Goal: Task Accomplishment & Management: Manage account settings

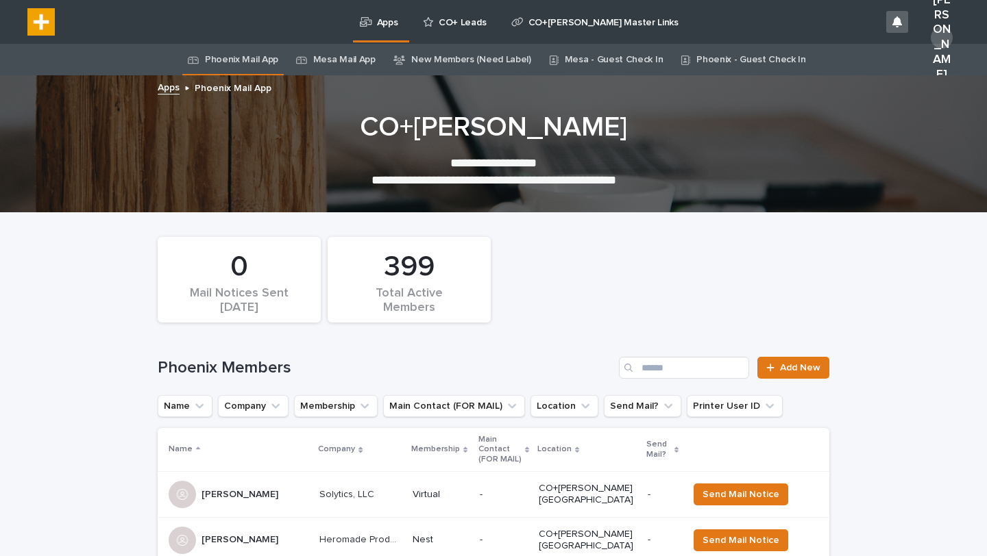
click at [487, 53] on link "New Members (Need Label)" at bounding box center [471, 60] width 120 height 32
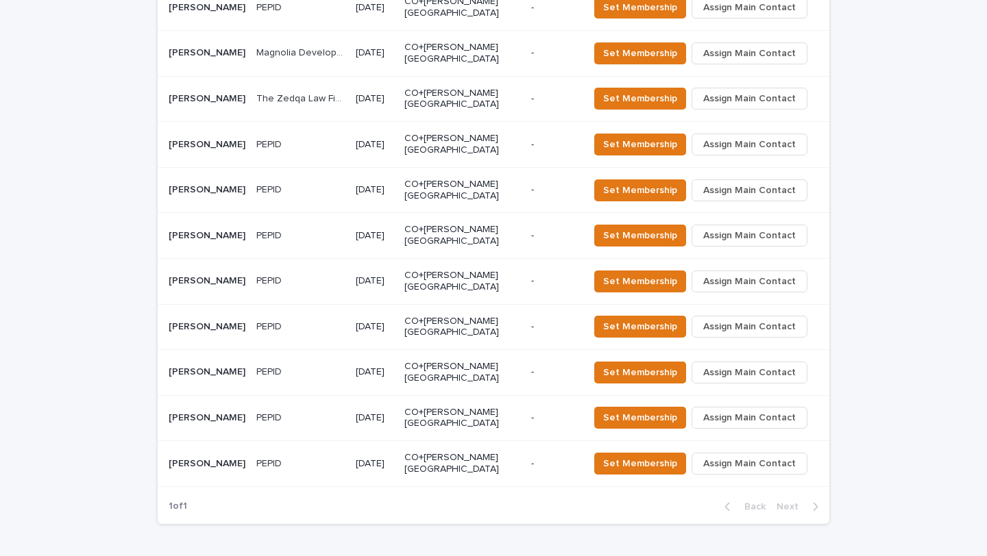
scroll to position [856, 0]
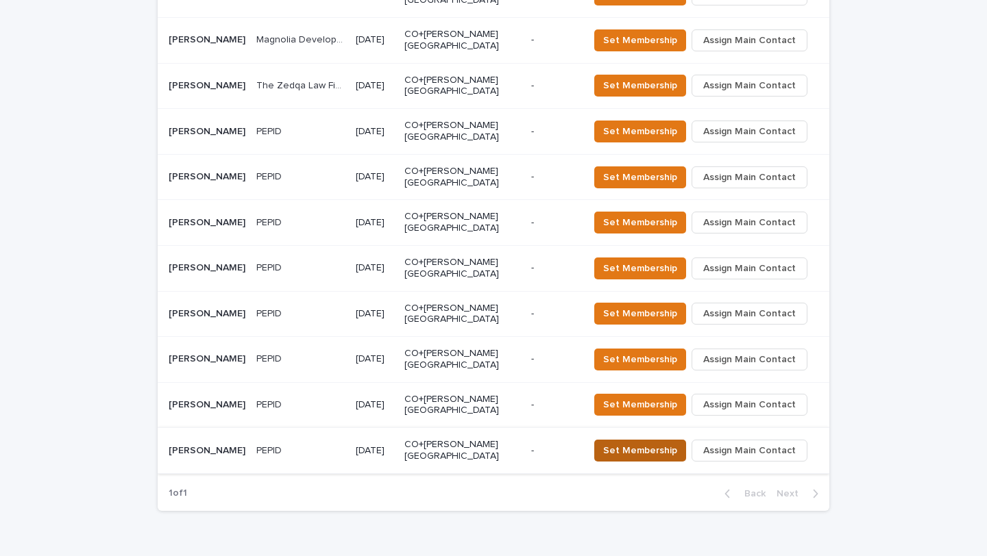
click at [652, 444] on span "Set Membership" at bounding box center [640, 451] width 74 height 14
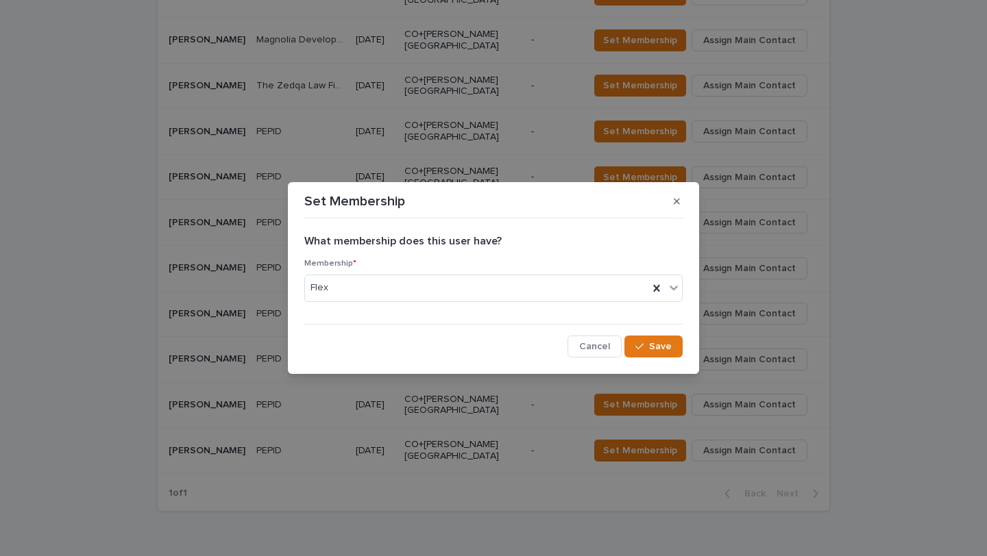
click at [322, 529] on div "Set Membership What membership does this user have? Membership * Flex Cancel Sa…" at bounding box center [493, 278] width 987 height 556
click at [604, 282] on div "Flex" at bounding box center [476, 288] width 343 height 23
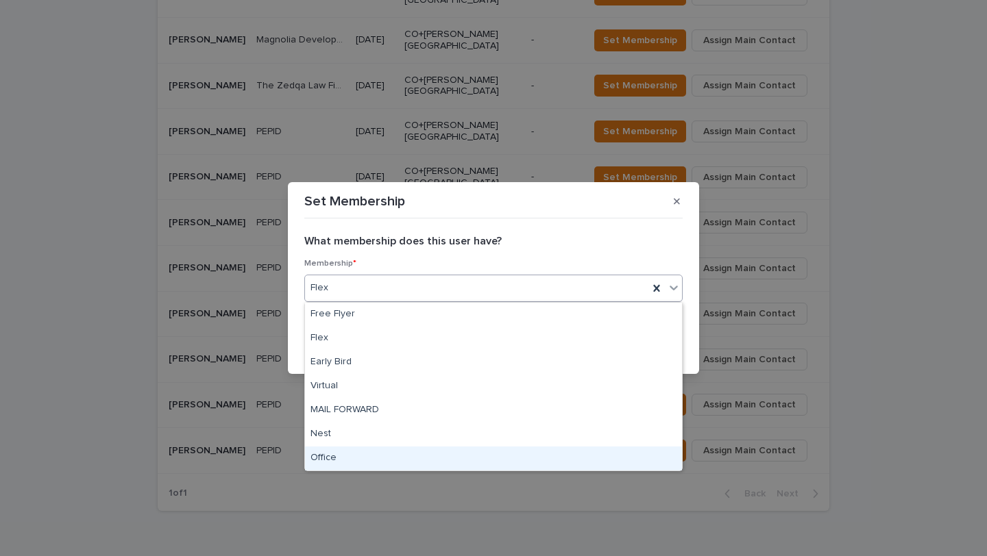
click at [377, 456] on div "Office" at bounding box center [493, 459] width 377 height 24
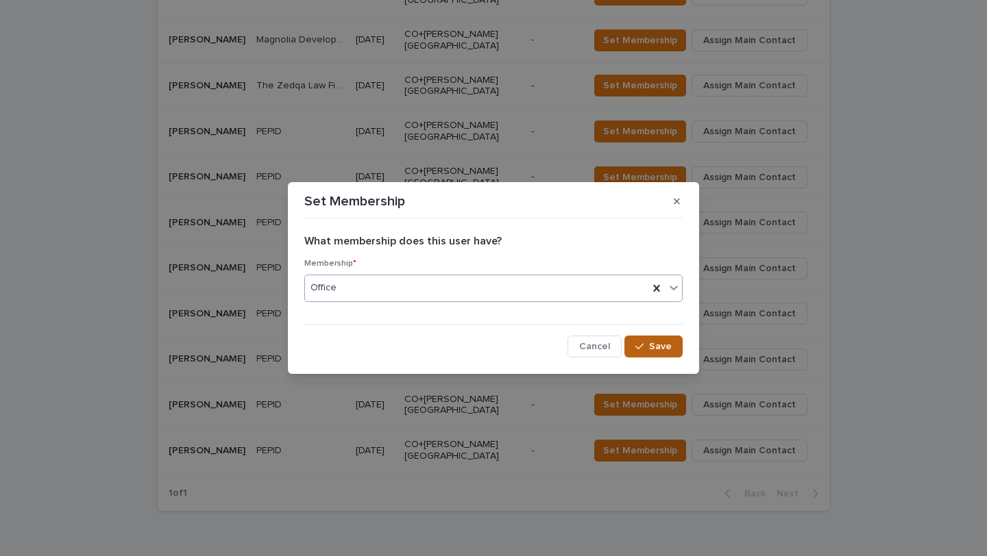
click at [643, 345] on icon "button" at bounding box center [639, 346] width 8 height 6
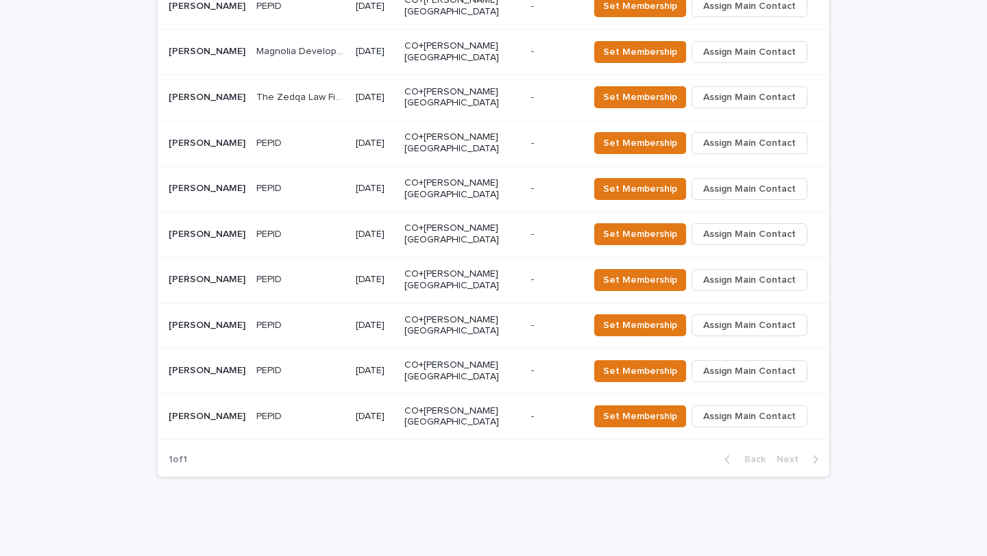
scroll to position [811, 0]
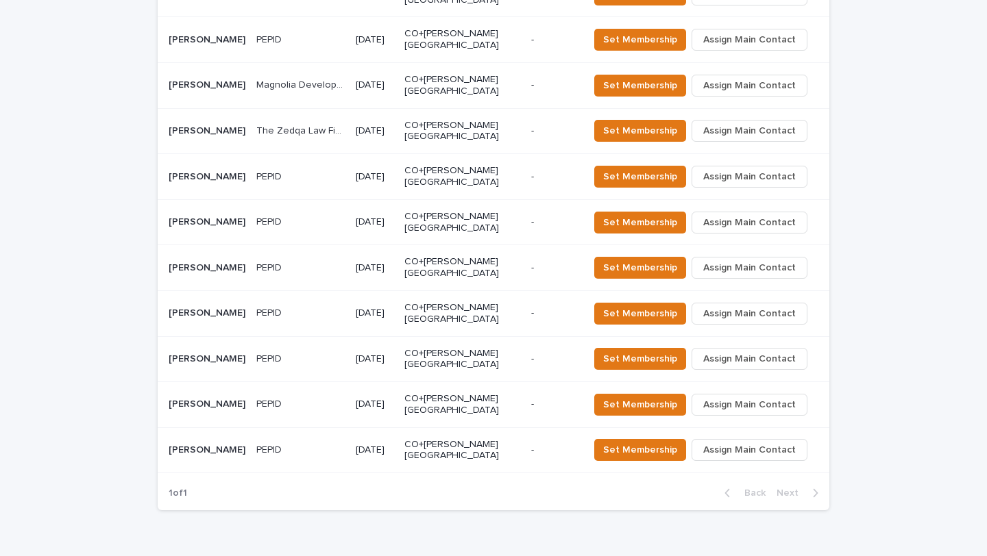
click at [652, 398] on span "Set Membership" at bounding box center [640, 405] width 74 height 14
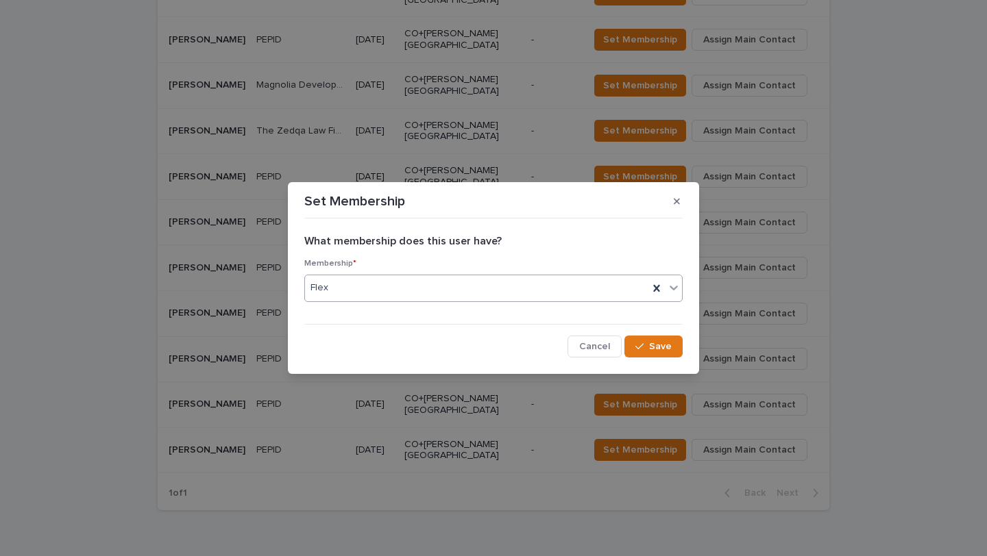
click at [595, 291] on div "Flex" at bounding box center [476, 288] width 343 height 23
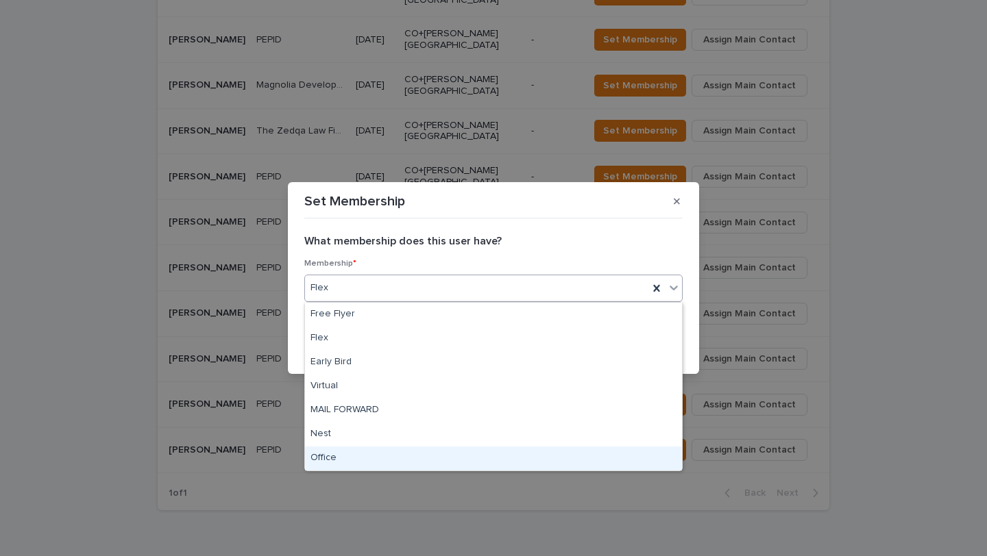
click at [465, 467] on div "Office" at bounding box center [493, 459] width 377 height 24
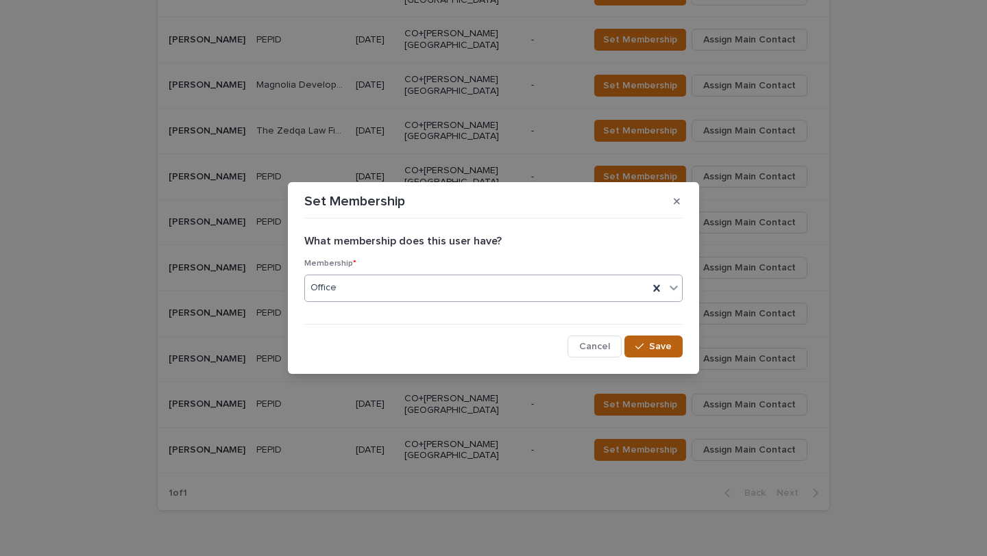
click at [666, 341] on button "Save" at bounding box center [653, 347] width 58 height 22
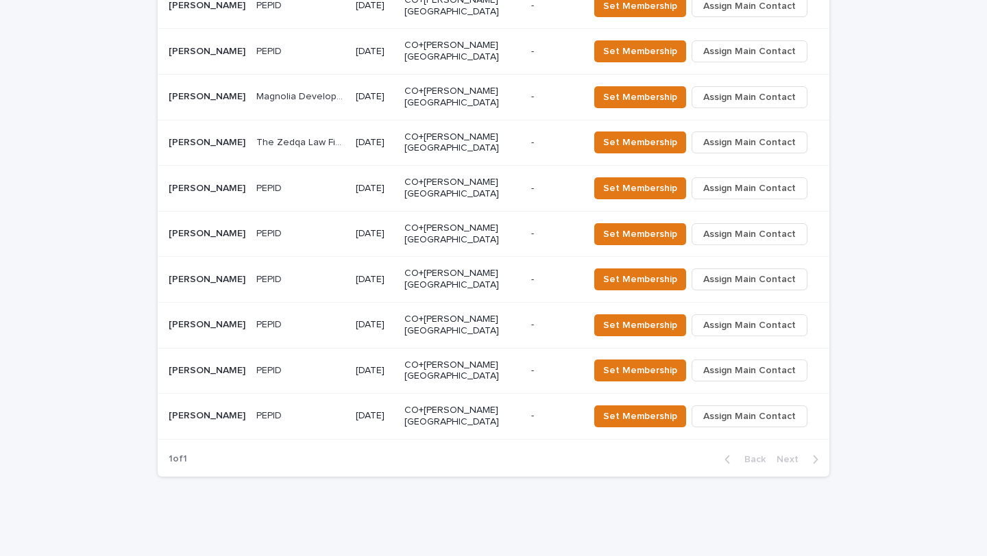
scroll to position [765, 0]
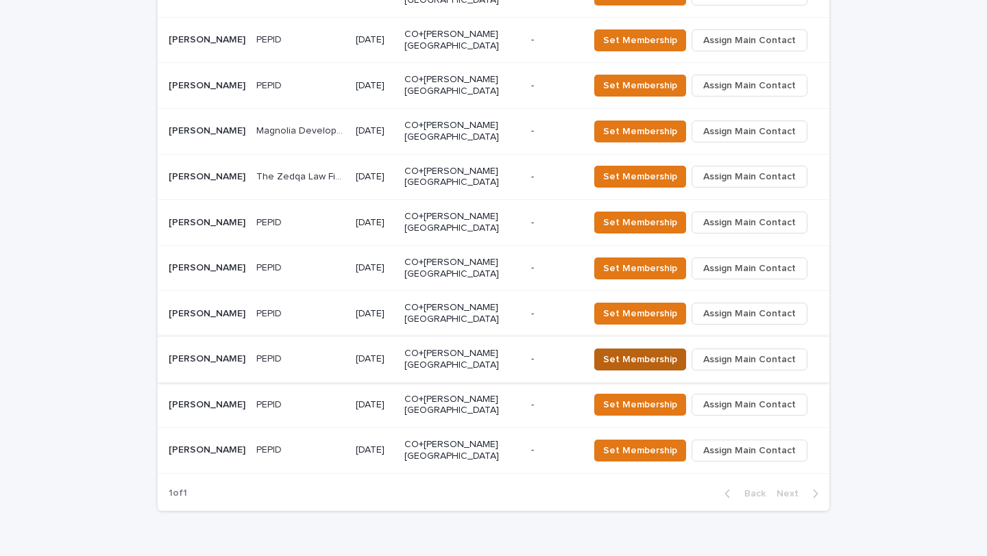
click at [657, 353] on span "Set Membership" at bounding box center [640, 360] width 74 height 14
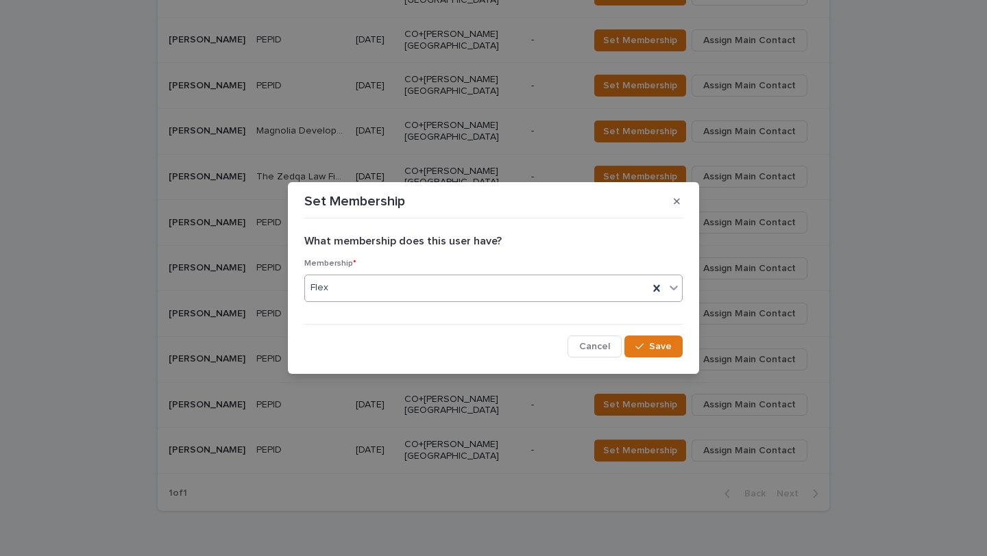
click at [568, 291] on div "Flex" at bounding box center [476, 288] width 343 height 23
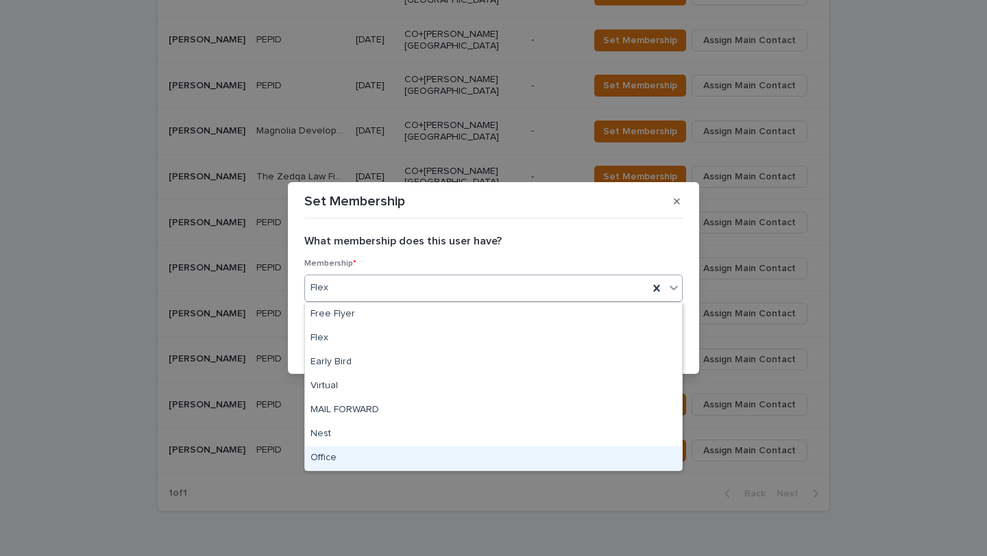
click at [455, 455] on div "Office" at bounding box center [493, 459] width 377 height 24
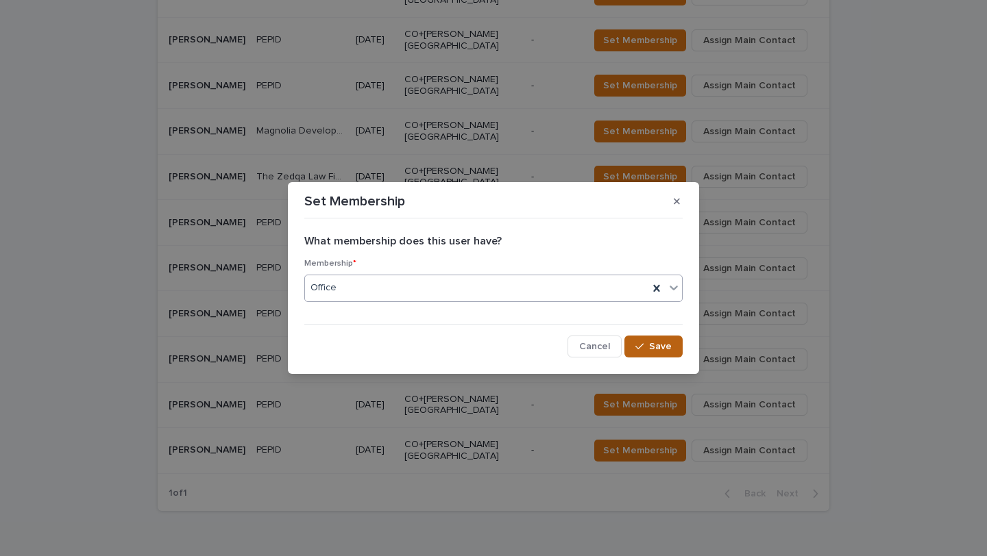
click at [639, 347] on icon "button" at bounding box center [639, 347] width 8 height 10
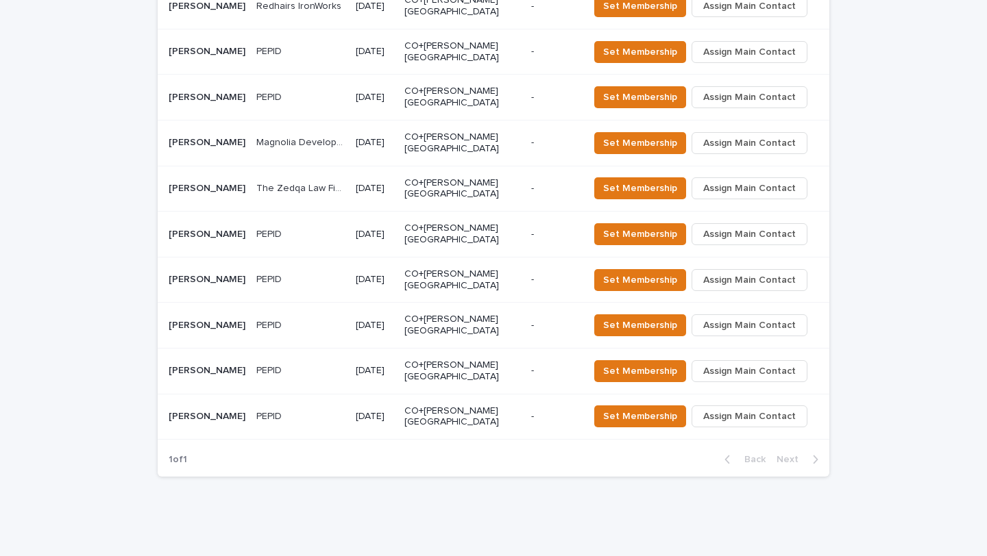
scroll to position [719, 0]
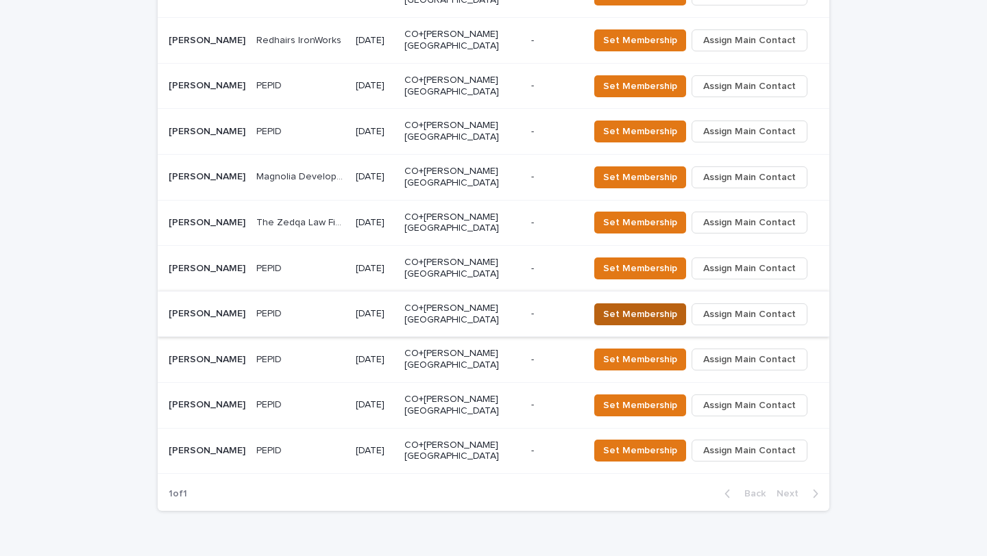
click at [654, 308] on span "Set Membership" at bounding box center [640, 315] width 74 height 14
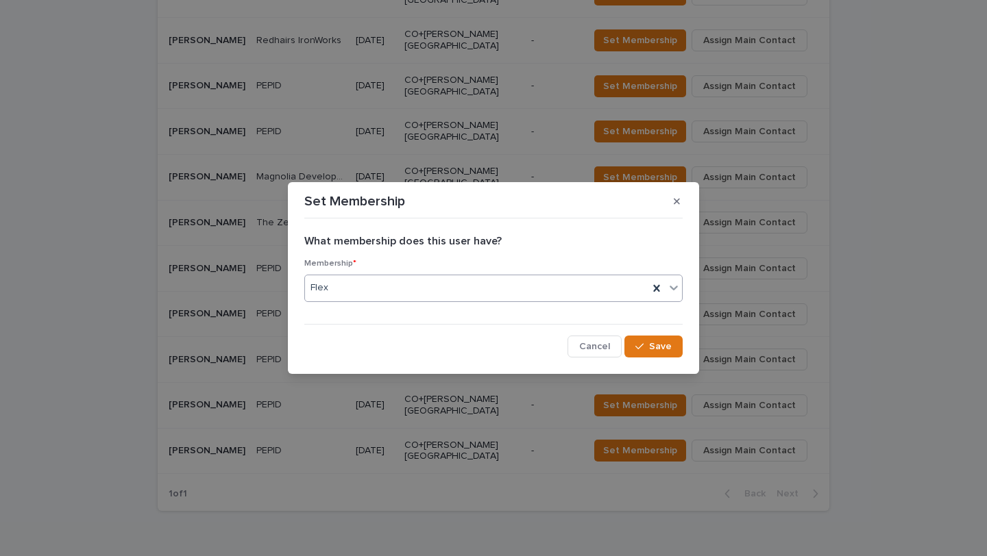
click at [577, 277] on div "Flex" at bounding box center [476, 288] width 343 height 23
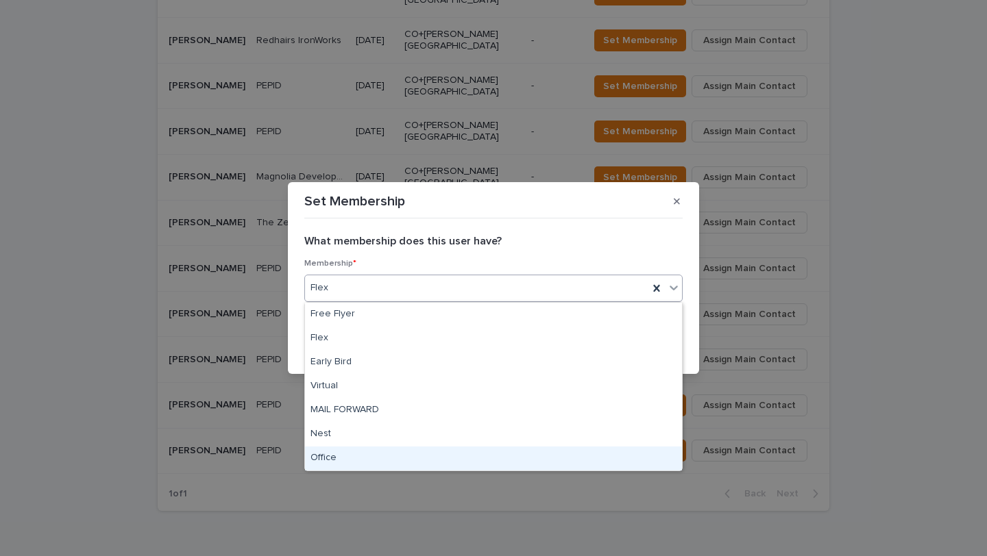
click at [410, 452] on div "Office" at bounding box center [493, 459] width 377 height 24
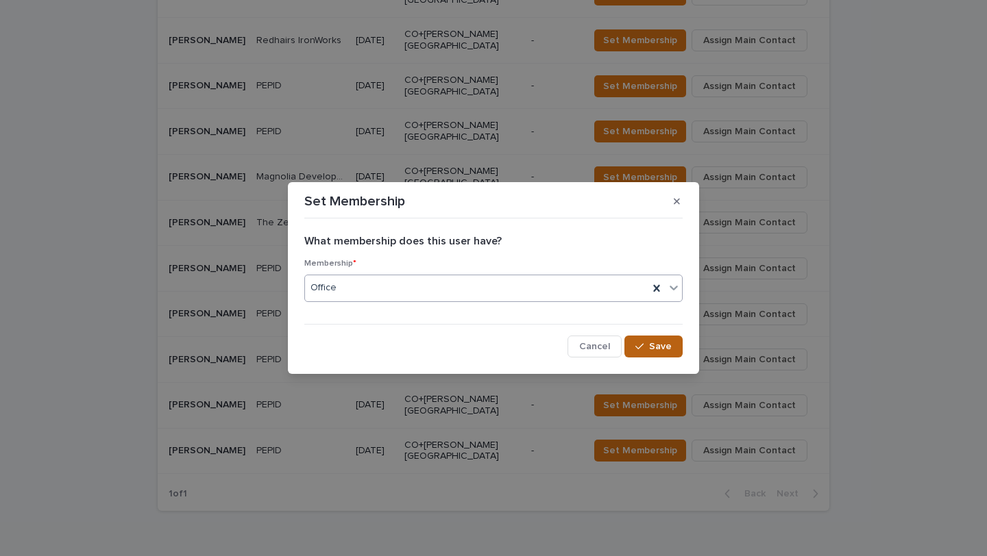
click at [637, 344] on icon "button" at bounding box center [639, 347] width 8 height 10
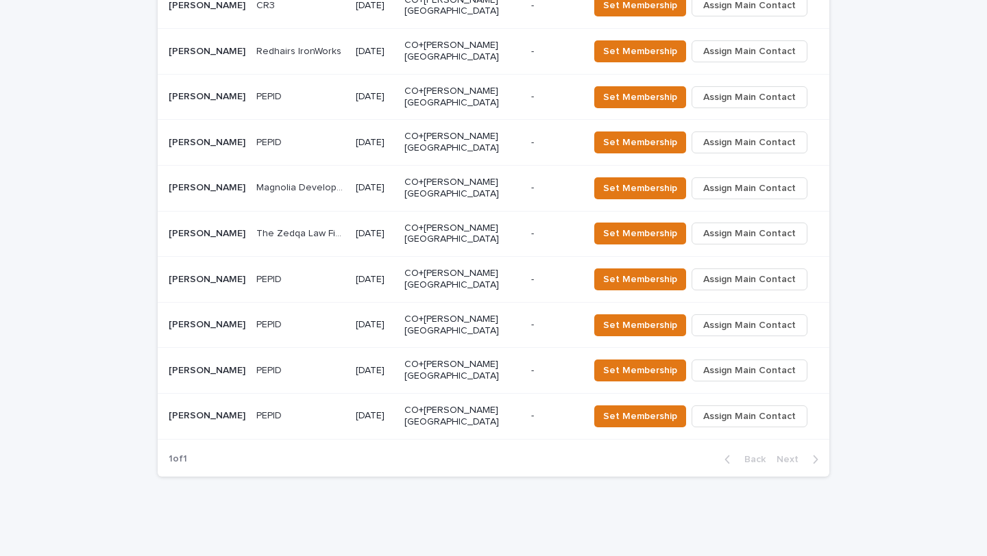
scroll to position [674, 0]
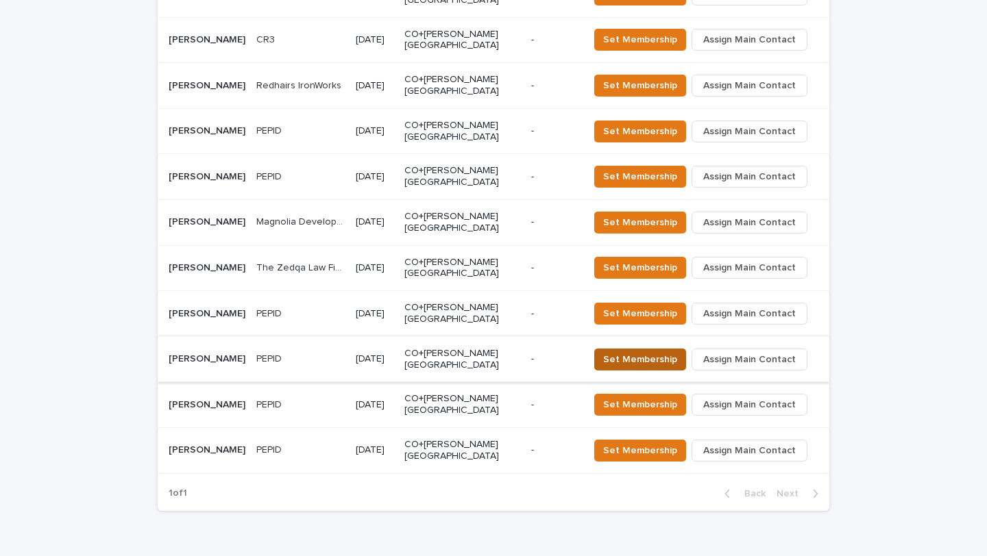
click at [652, 353] on span "Set Membership" at bounding box center [640, 360] width 74 height 14
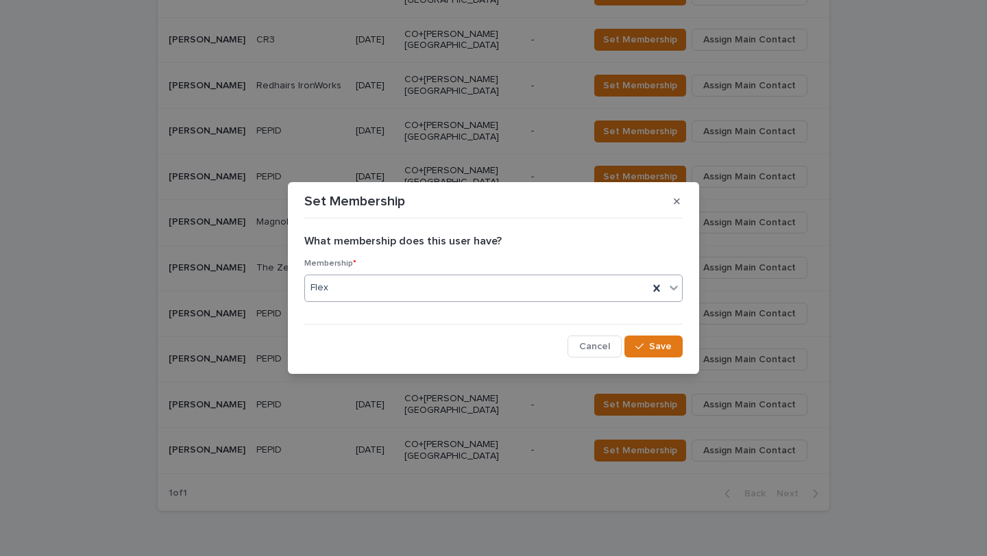
click at [519, 289] on div "Flex" at bounding box center [476, 288] width 343 height 23
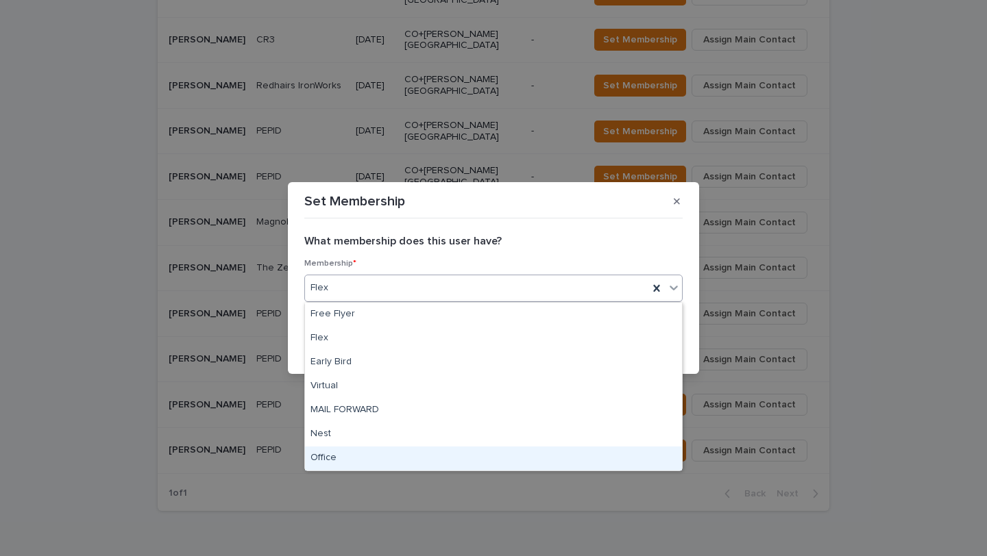
click at [426, 457] on div "Office" at bounding box center [493, 459] width 377 height 24
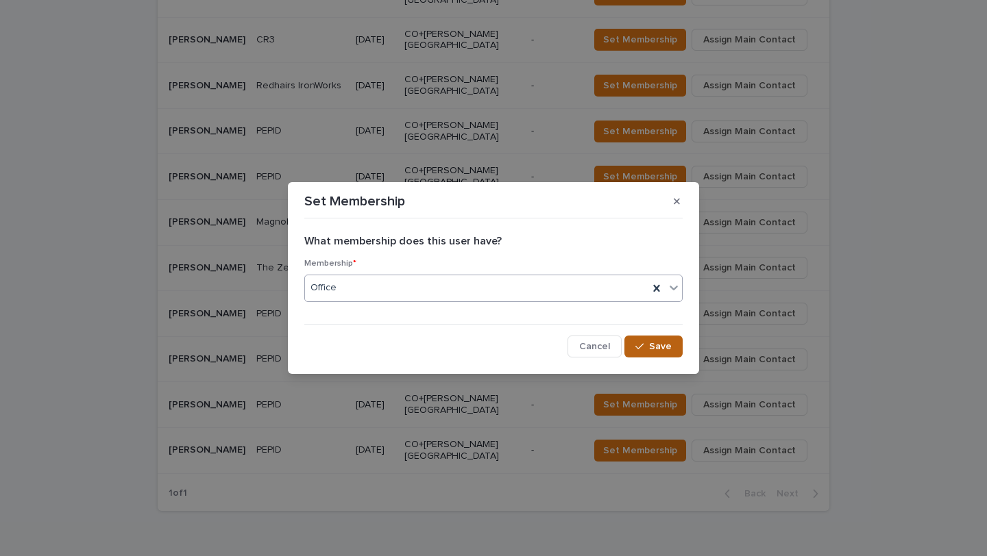
click at [648, 351] on button "Save" at bounding box center [653, 347] width 58 height 22
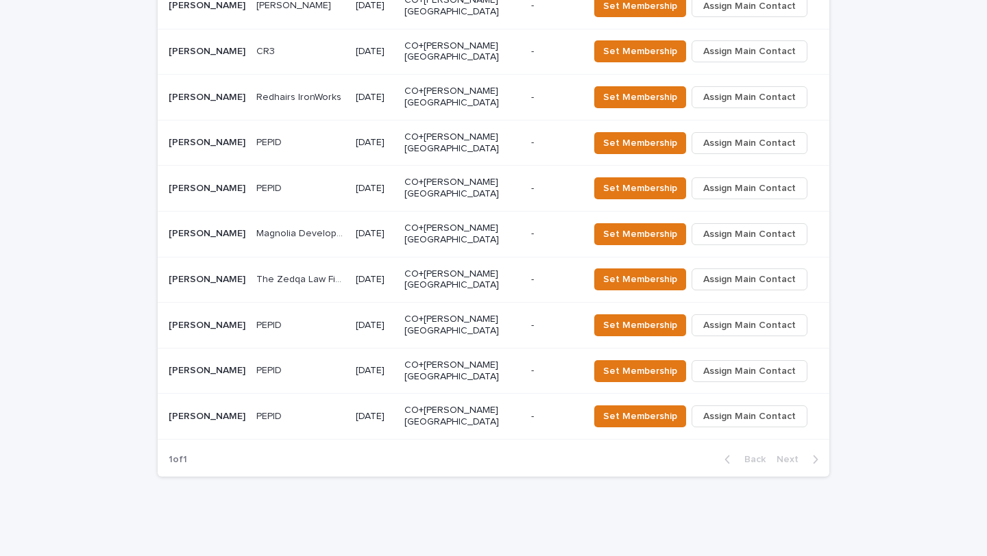
scroll to position [628, 0]
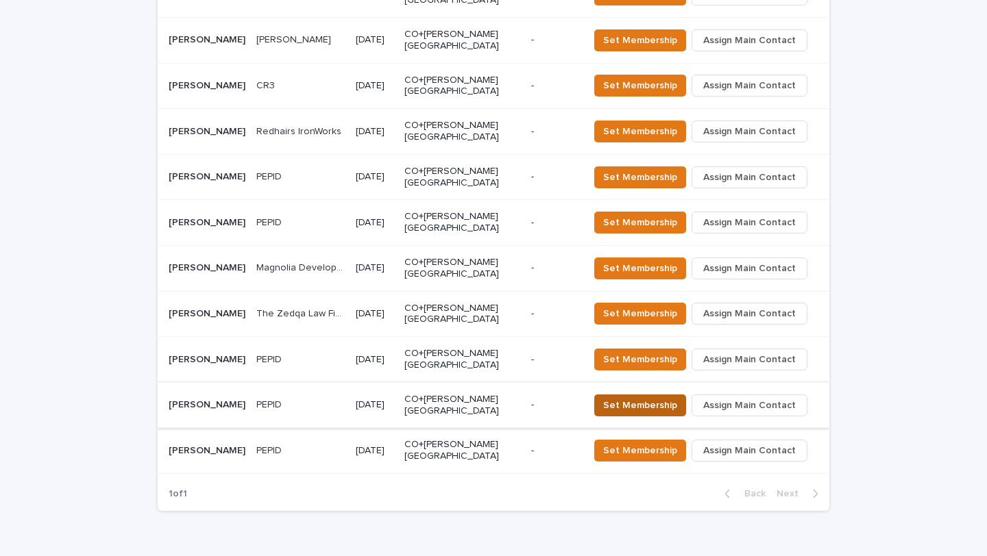
click at [645, 399] on span "Set Membership" at bounding box center [640, 406] width 74 height 14
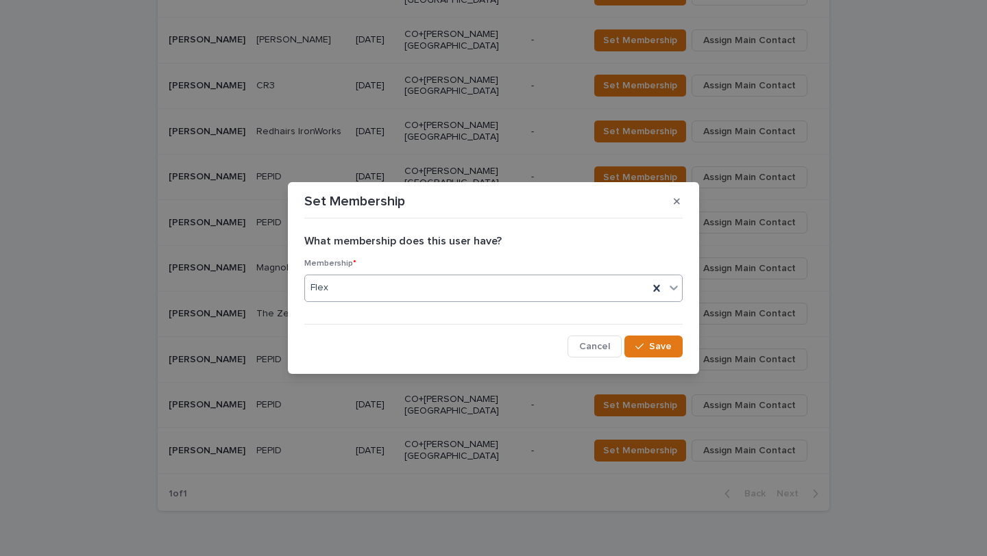
click at [513, 294] on div "Flex" at bounding box center [476, 288] width 343 height 23
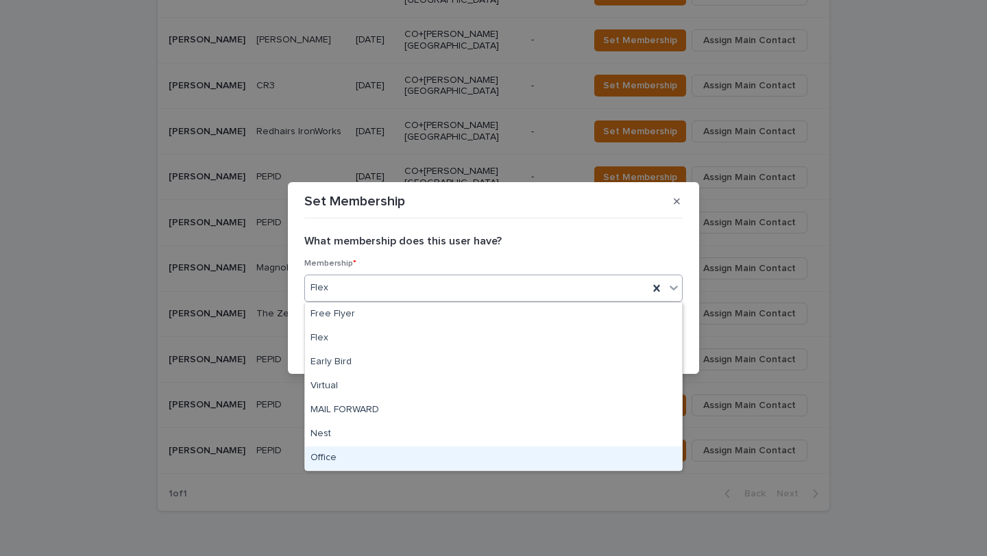
click at [412, 468] on div "Office" at bounding box center [493, 459] width 377 height 24
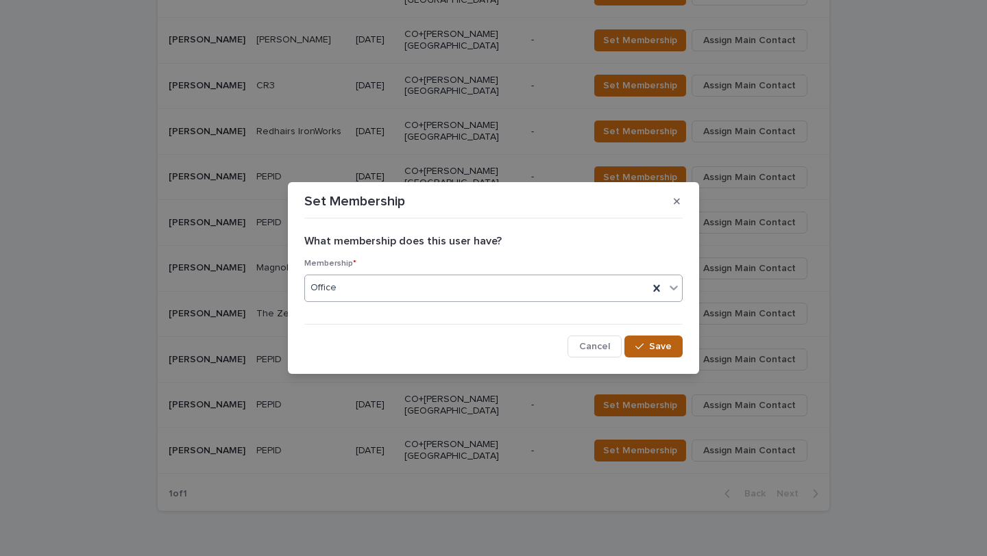
click at [651, 347] on span "Save" at bounding box center [660, 347] width 23 height 10
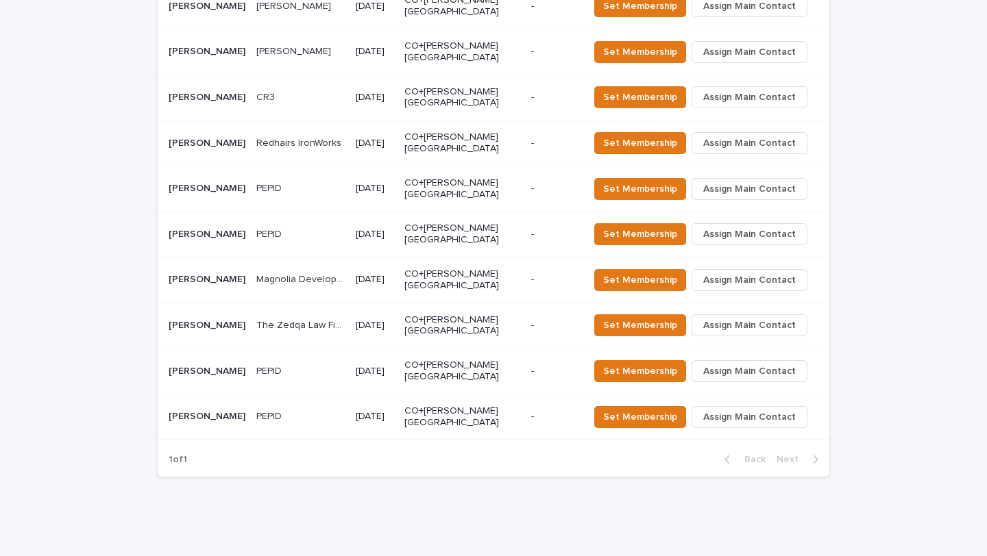
scroll to position [583, 0]
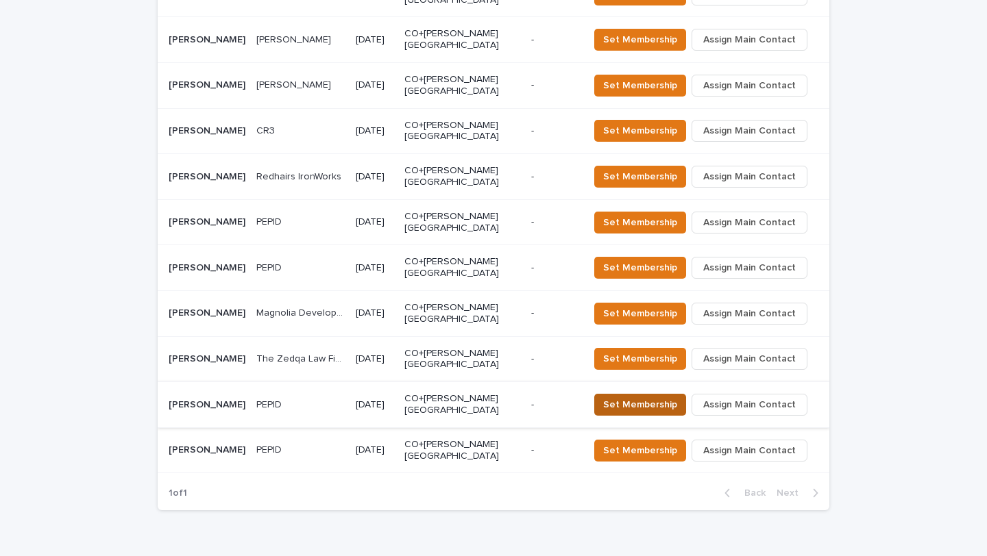
click at [673, 398] on span "Set Membership" at bounding box center [640, 405] width 74 height 14
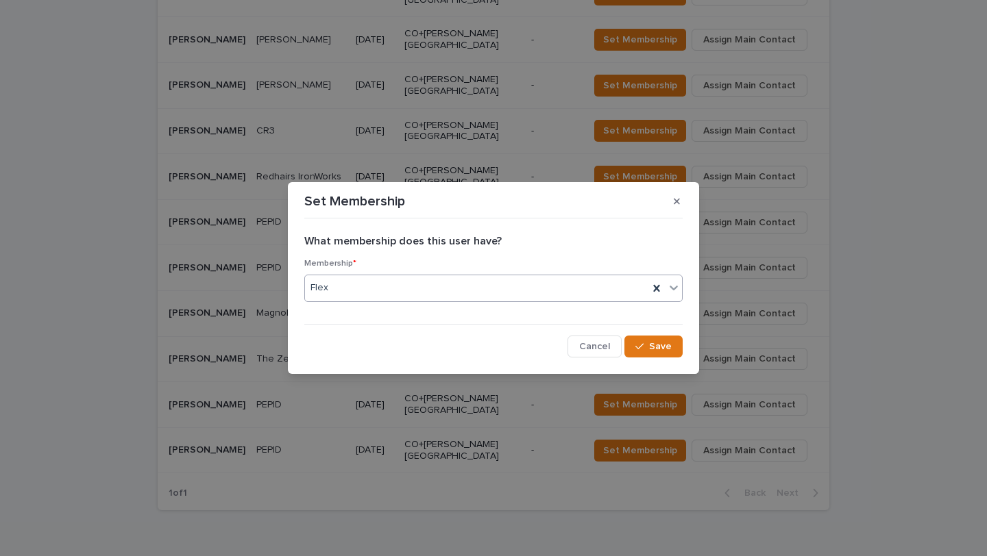
click at [481, 295] on div "Flex" at bounding box center [476, 288] width 343 height 23
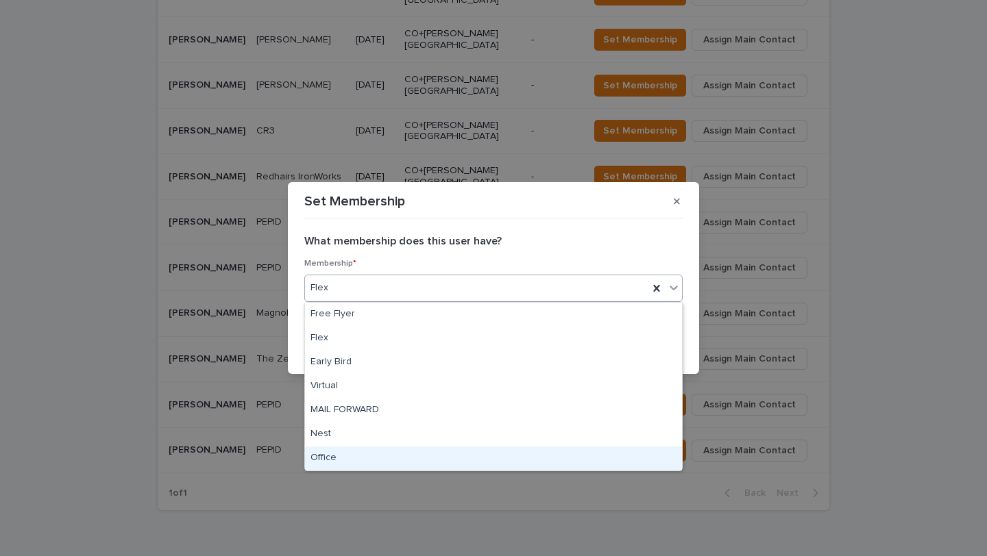
click at [395, 467] on div "Office" at bounding box center [493, 459] width 377 height 24
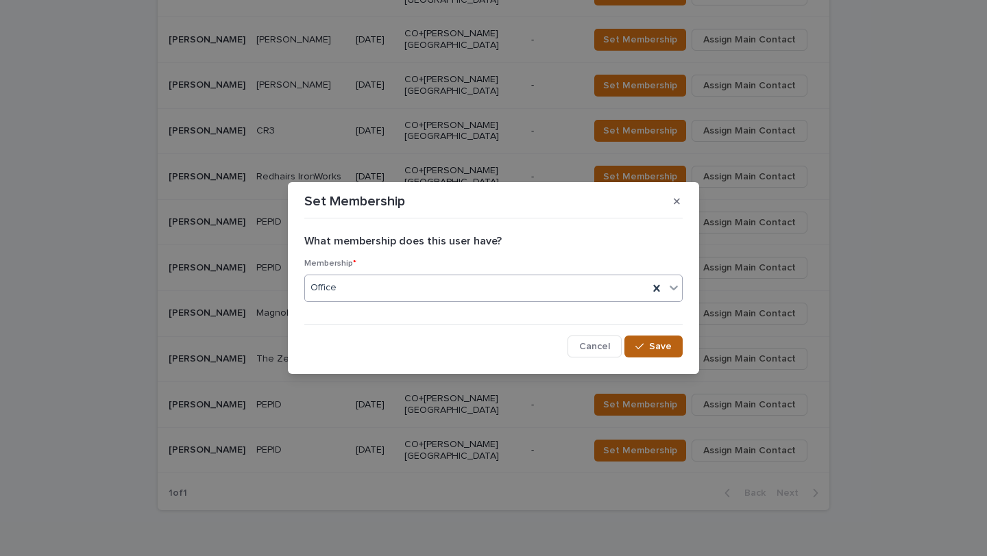
click at [649, 346] on div "button" at bounding box center [642, 347] width 14 height 10
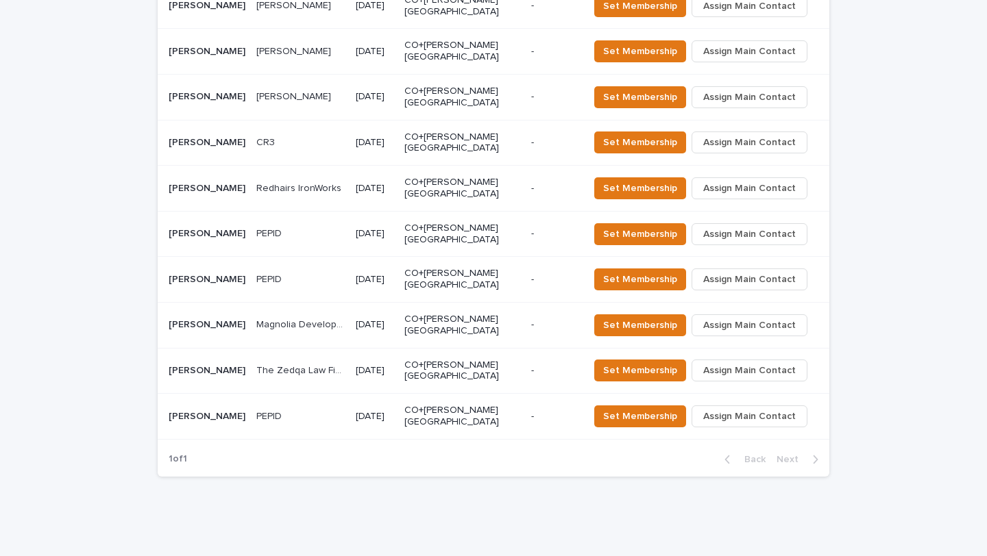
scroll to position [537, 0]
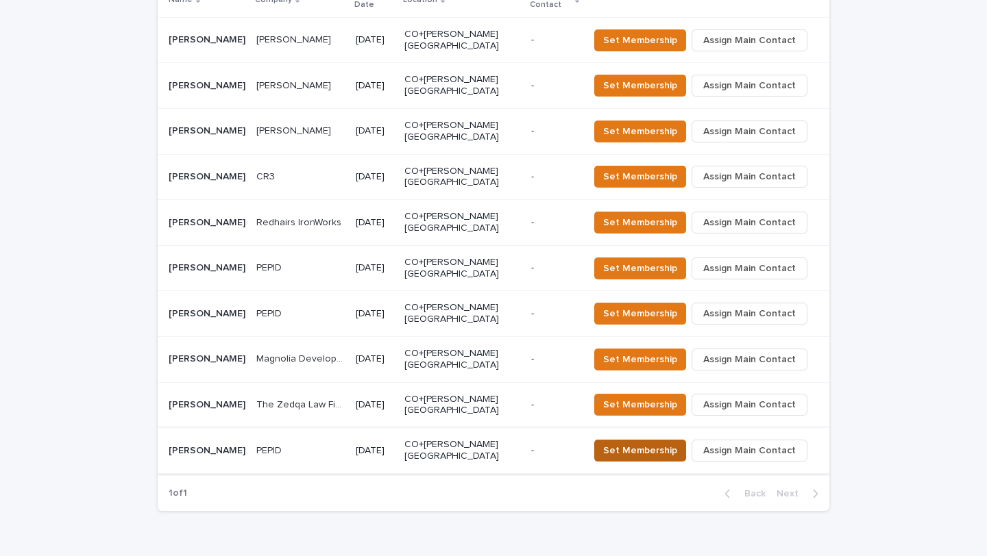
click at [626, 444] on span "Set Membership" at bounding box center [640, 451] width 74 height 14
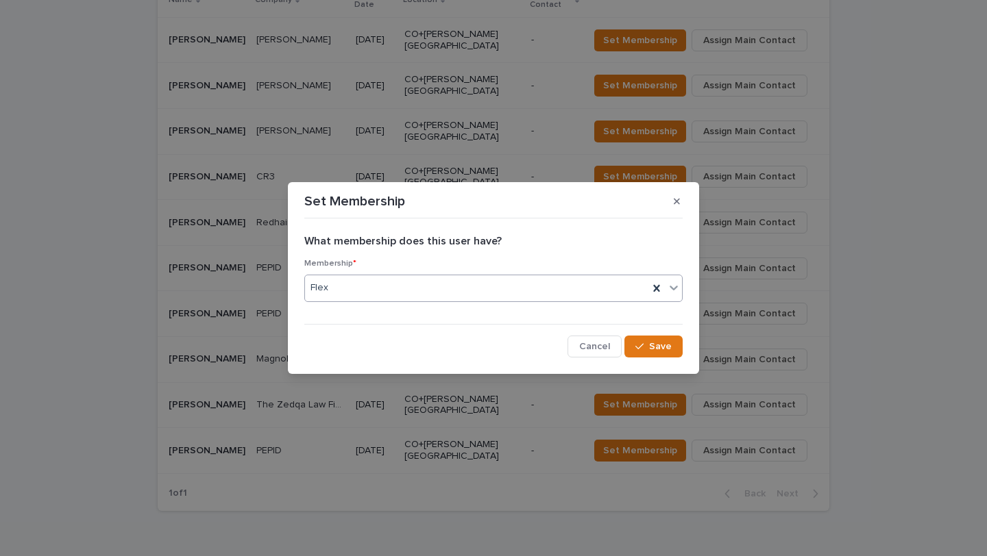
click at [593, 284] on div "Flex" at bounding box center [476, 288] width 343 height 23
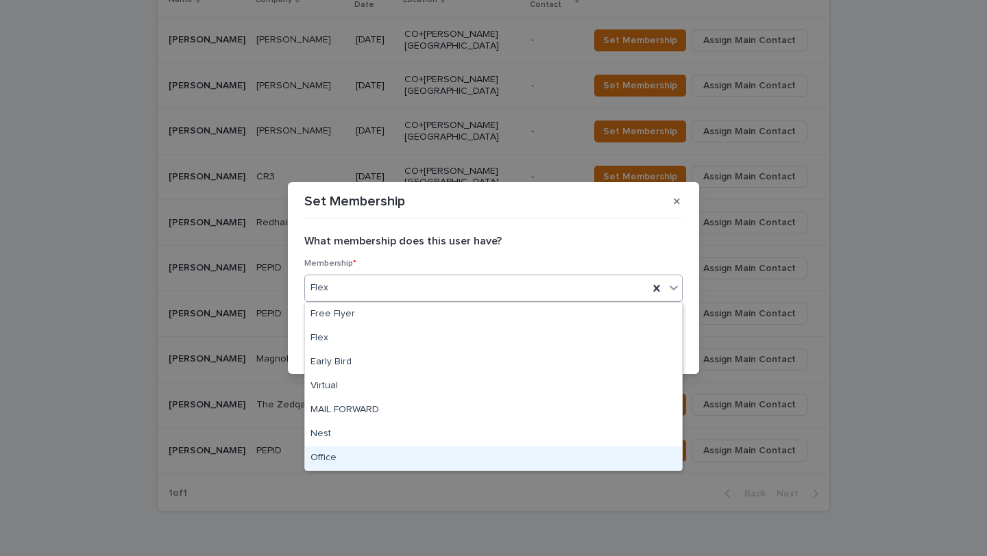
click at [499, 468] on div "Office" at bounding box center [493, 459] width 377 height 24
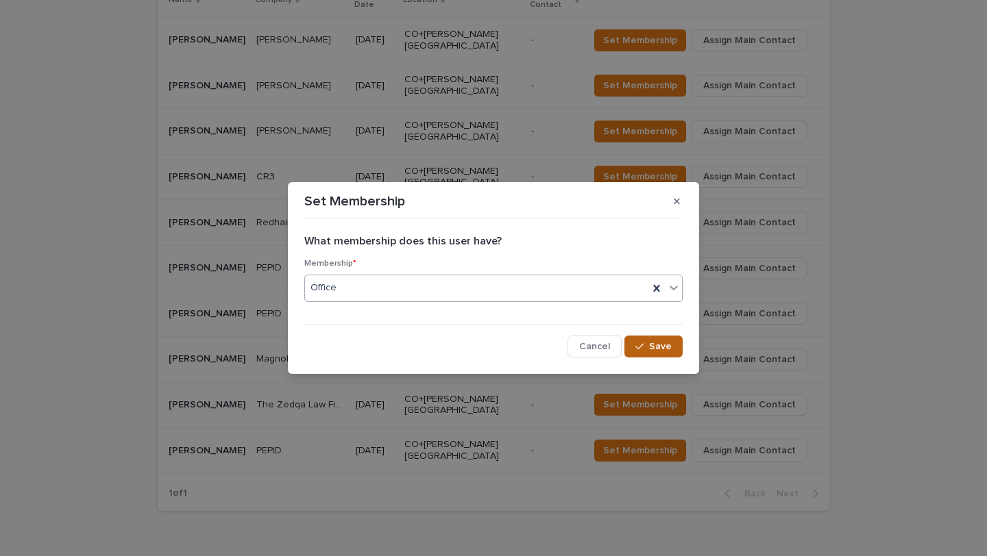
click at [649, 344] on div "button" at bounding box center [642, 347] width 14 height 10
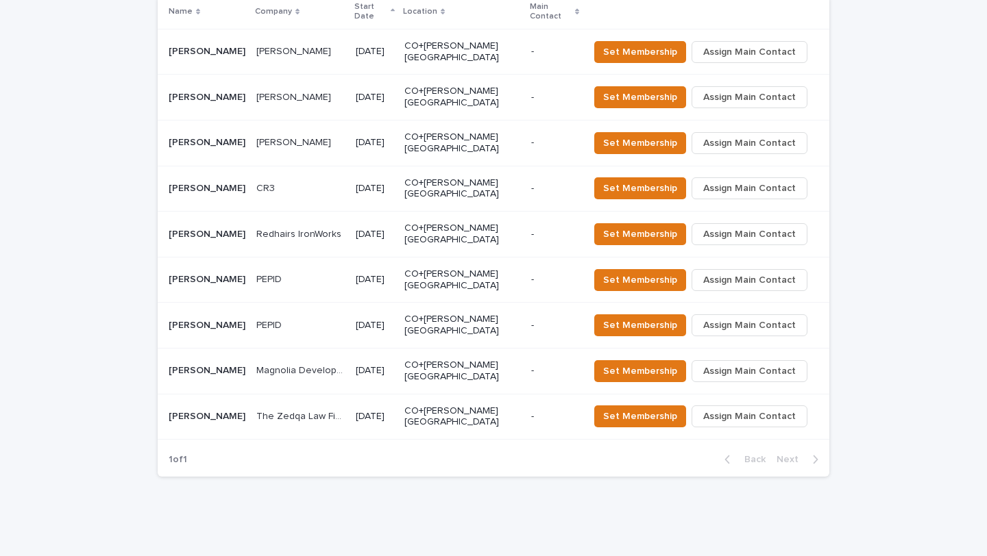
scroll to position [492, 0]
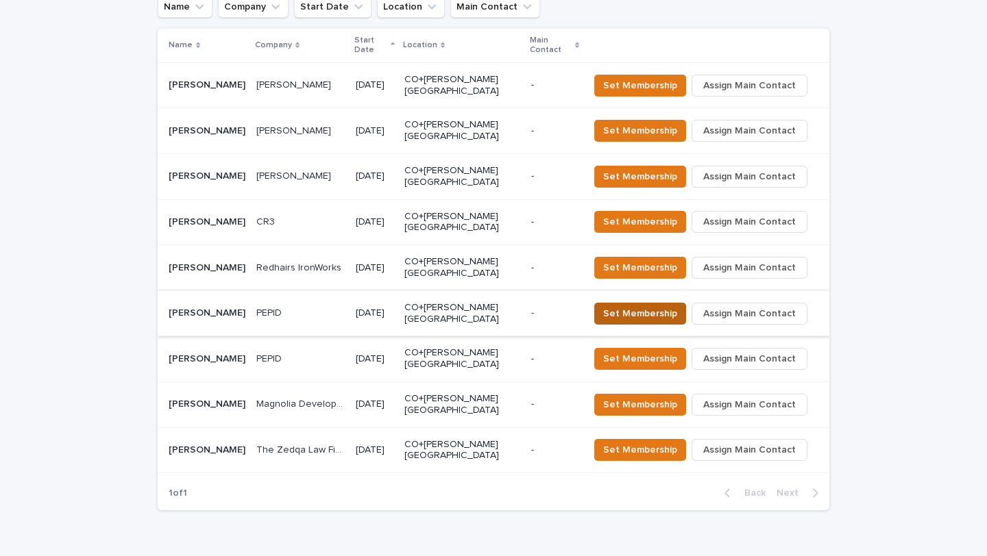
click at [644, 307] on span "Set Membership" at bounding box center [640, 314] width 74 height 14
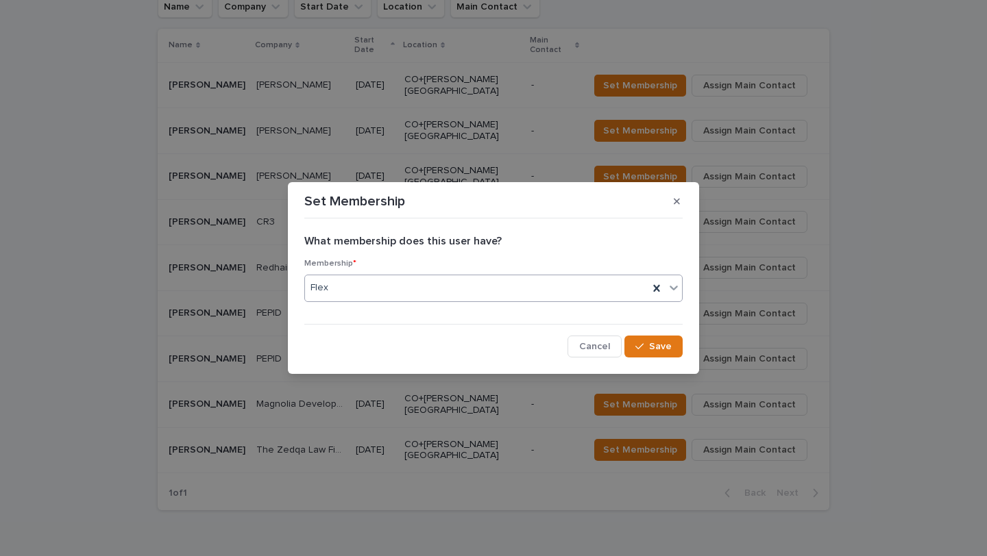
click at [562, 294] on div "Flex" at bounding box center [476, 288] width 343 height 23
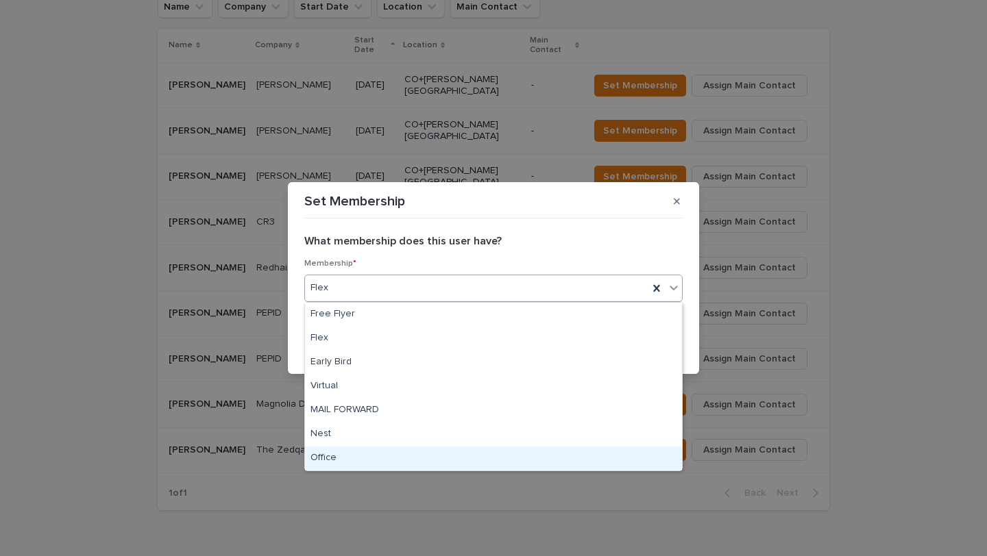
click at [463, 462] on div "Office" at bounding box center [493, 459] width 377 height 24
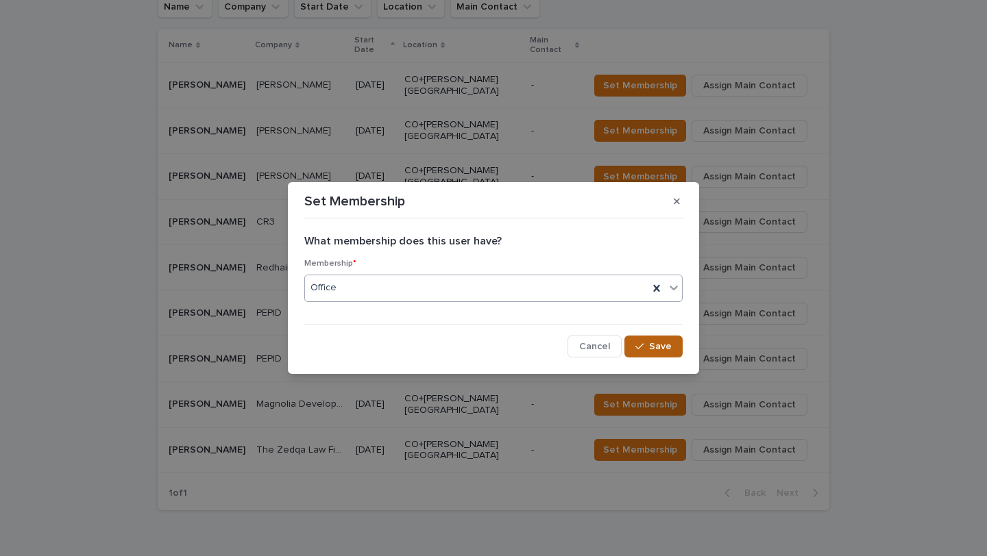
click at [643, 348] on icon "button" at bounding box center [639, 347] width 8 height 10
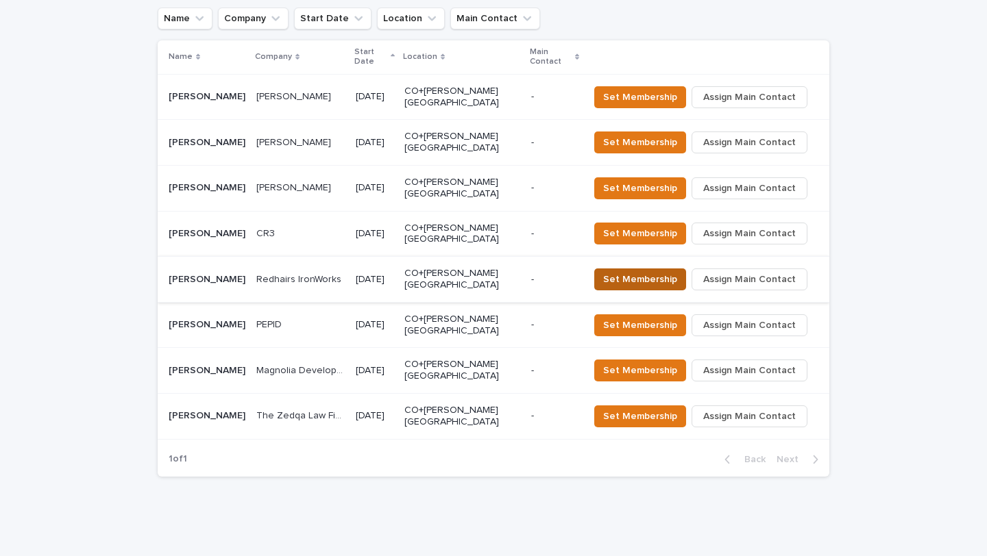
scroll to position [446, 0]
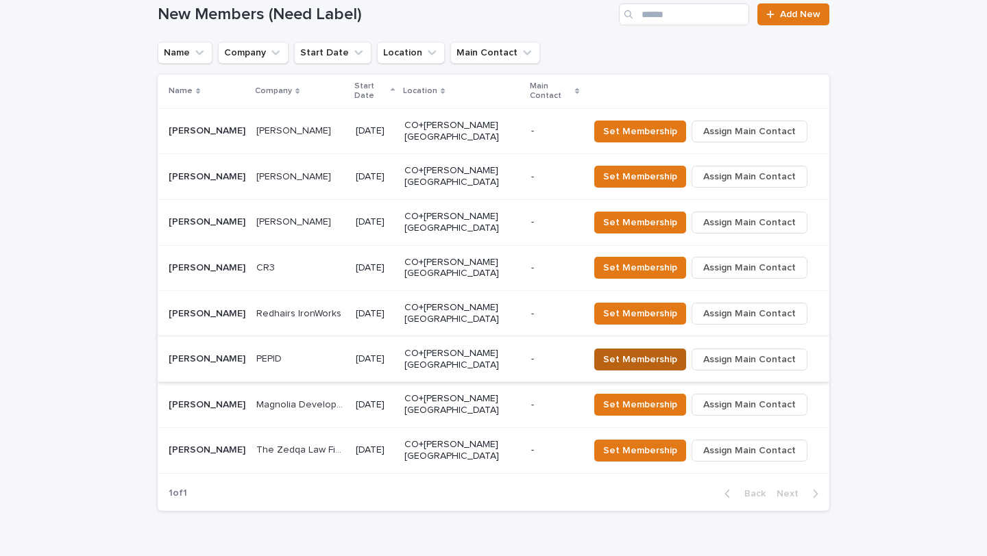
click at [636, 353] on span "Set Membership" at bounding box center [640, 360] width 74 height 14
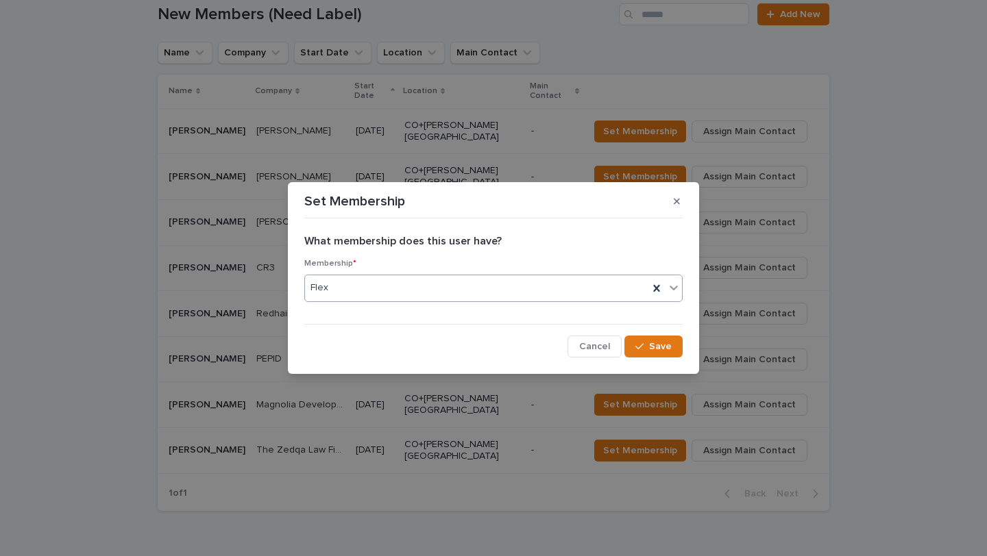
click at [541, 285] on div "Flex" at bounding box center [476, 288] width 343 height 23
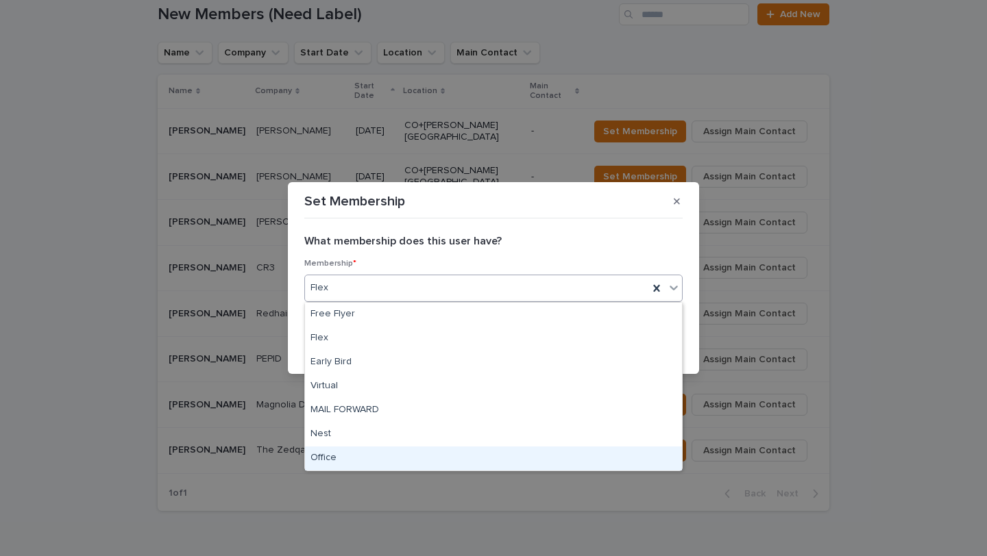
click at [480, 450] on div "Office" at bounding box center [493, 459] width 377 height 24
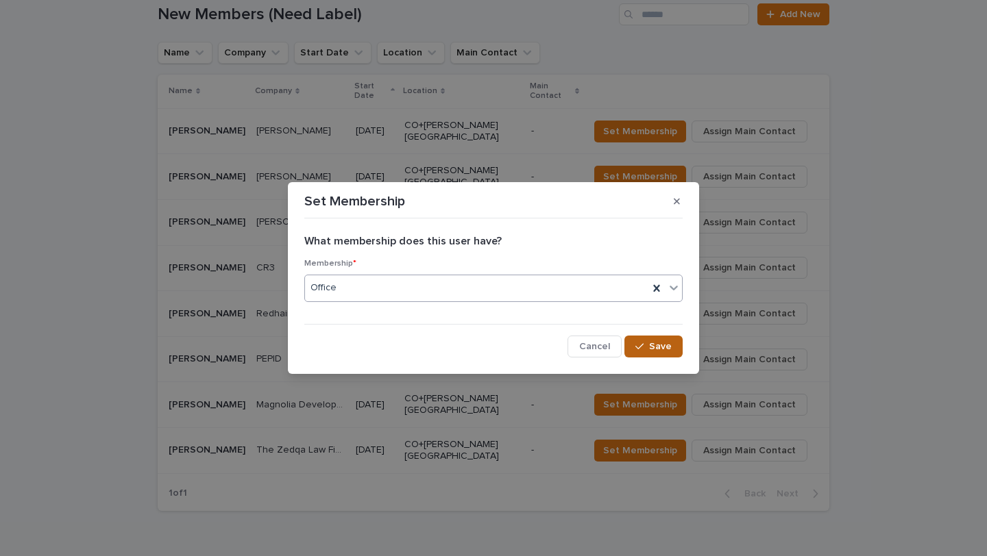
click at [651, 350] on span "Save" at bounding box center [660, 347] width 23 height 10
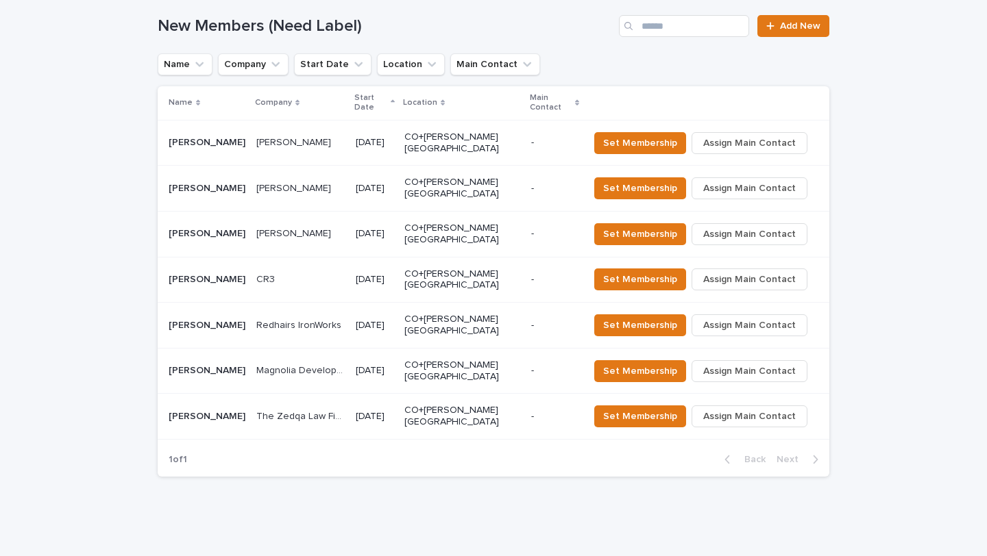
scroll to position [400, 0]
